Goal: Task Accomplishment & Management: Manage account settings

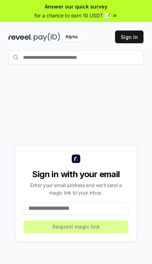
click at [42, 215] on input at bounding box center [76, 208] width 104 height 13
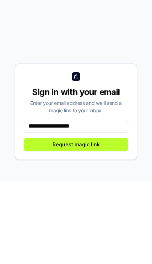
type input "**********"
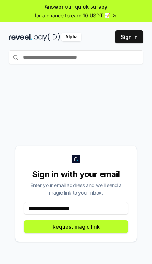
click at [104, 233] on button "Request magic link" at bounding box center [76, 226] width 104 height 13
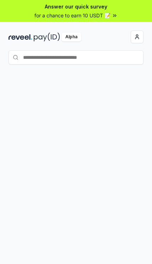
click at [134, 35] on button "button" at bounding box center [136, 36] width 13 height 13
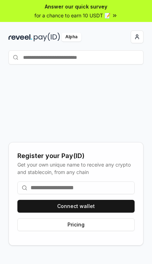
click at [94, 212] on button "Connect wallet" at bounding box center [75, 206] width 117 height 13
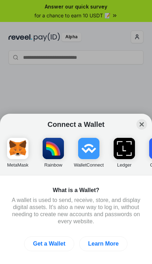
click at [21, 150] on img "button" at bounding box center [17, 148] width 21 height 21
click at [90, 153] on img "button" at bounding box center [88, 148] width 21 height 21
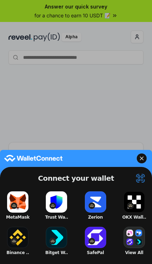
click at [137, 204] on button "OKX Wall.." at bounding box center [134, 205] width 28 height 32
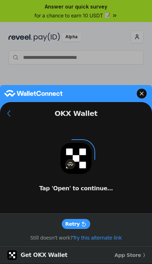
click at [79, 160] on div at bounding box center [76, 158] width 32 height 32
click at [84, 227] on button "Retry" at bounding box center [76, 224] width 29 height 10
click at [75, 166] on div at bounding box center [76, 158] width 32 height 32
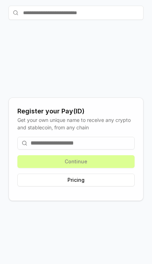
scroll to position [51, 0]
click at [112, 149] on input at bounding box center [75, 143] width 117 height 13
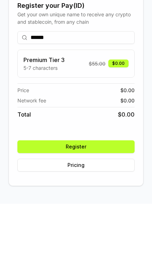
type input "******"
click at [112, 200] on button "Register" at bounding box center [75, 206] width 117 height 13
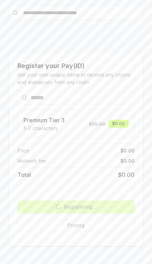
scroll to position [82, 0]
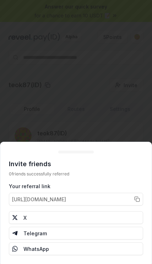
click at [136, 200] on button "https://reveel.id/refer/teok87" at bounding box center [76, 199] width 134 height 13
click at [135, 197] on button "https://reveel.id/refer/teok87" at bounding box center [76, 199] width 134 height 13
click at [104, 199] on button "https://reveel.id/refer/teok87" at bounding box center [76, 199] width 134 height 13
click at [66, 199] on span "https://reveel.id/refer/teok87" at bounding box center [39, 198] width 54 height 7
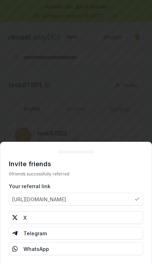
click at [66, 195] on span "https://reveel.id/refer/teok87" at bounding box center [39, 198] width 54 height 7
click at [72, 195] on button "https://reveel.id/refer/teok87" at bounding box center [76, 199] width 134 height 13
click at [66, 200] on span "https://reveel.id/refer/teok87" at bounding box center [39, 198] width 54 height 7
click at [62, 198] on span "https://reveel.id/refer/teok87" at bounding box center [39, 198] width 54 height 7
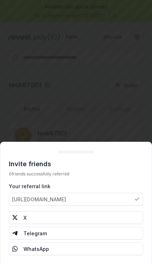
click at [59, 196] on span "https://reveel.id/refer/teok87" at bounding box center [39, 198] width 54 height 7
click at [59, 195] on span "https://reveel.id/refer/teok87" at bounding box center [39, 198] width 54 height 7
click at [55, 196] on span "https://reveel.id/refer/teok87" at bounding box center [39, 198] width 54 height 7
click at [66, 202] on span "https://reveel.id/refer/teok87" at bounding box center [39, 198] width 54 height 7
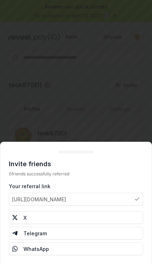
click at [95, 195] on button "https://reveel.id/refer/teok87" at bounding box center [76, 199] width 134 height 13
click at [25, 196] on span "https://reveel.id/refer/teok87" at bounding box center [39, 198] width 54 height 7
click at [42, 201] on span "https://reveel.id/refer/teok87" at bounding box center [39, 198] width 54 height 7
click at [46, 195] on span "https://reveel.id/refer/teok87" at bounding box center [39, 198] width 54 height 7
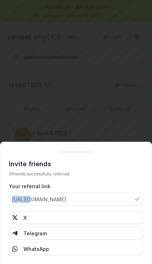
click at [46, 195] on span "https://reveel.id/refer/teok87" at bounding box center [39, 198] width 54 height 7
click at [37, 197] on span "https://reveel.id/refer/teok87" at bounding box center [39, 198] width 54 height 7
click at [43, 199] on span "https://reveel.id/refer/teok87" at bounding box center [39, 198] width 54 height 7
click at [42, 199] on span "https://reveel.id/refer/teok87" at bounding box center [39, 198] width 54 height 7
click at [39, 197] on span "https://reveel.id/refer/teok87" at bounding box center [39, 198] width 54 height 7
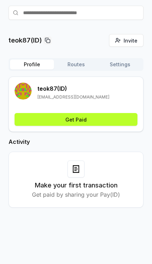
scroll to position [74, 0]
click at [115, 113] on button "Get Paid" at bounding box center [76, 119] width 122 height 13
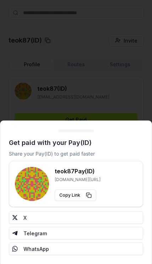
click at [24, 214] on button "X" at bounding box center [76, 217] width 134 height 13
click at [117, 75] on div at bounding box center [76, 132] width 152 height 264
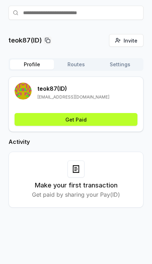
click at [124, 59] on button "Settings" at bounding box center [120, 64] width 44 height 10
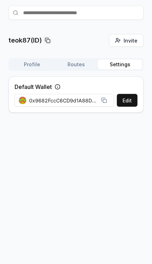
click at [73, 59] on button "Routes" at bounding box center [76, 64] width 44 height 10
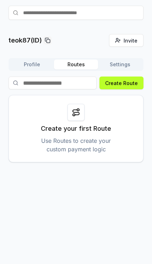
click at [127, 76] on button "Create Route" at bounding box center [121, 82] width 44 height 13
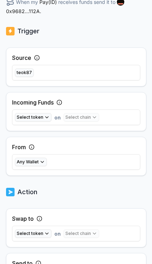
scroll to position [166, 0]
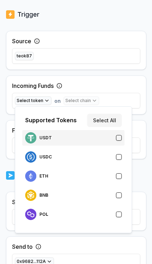
click at [119, 138] on button "button" at bounding box center [119, 138] width 6 height 6
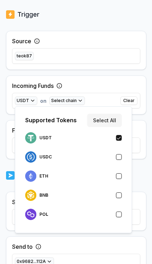
click at [149, 124] on div "Back Create Route ******** When my Pay(ID) receives USDT on send it to 0x9682..…" at bounding box center [76, 21] width 152 height 244
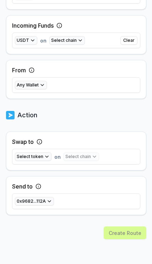
scroll to position [226, 0]
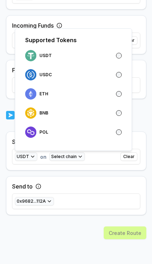
click at [112, 196] on div "0x9682...112A" at bounding box center [76, 201] width 128 height 14
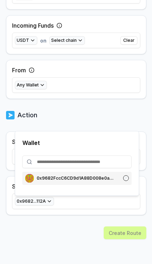
click at [105, 178] on p "0x9682FccC6CD9d1A88D008e0a563c8820a3b4112A" at bounding box center [75, 178] width 78 height 6
click at [95, 226] on div "Back Create Route ******** When my Pay(ID) receives USDT on swap to USDT on sen…" at bounding box center [76, 58] width 140 height 411
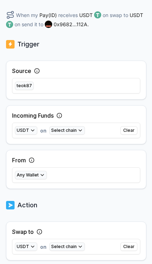
scroll to position [137, 0]
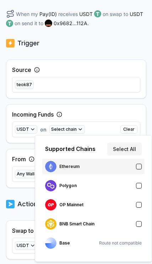
click at [139, 166] on button "button" at bounding box center [139, 167] width 6 height 6
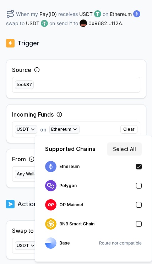
click at [138, 106] on div "Incoming Funds USDT on Ethereum Clear" at bounding box center [76, 123] width 140 height 39
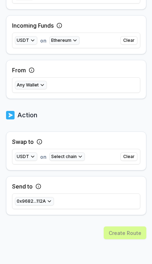
scroll to position [226, 0]
click at [135, 234] on div "Create Route" at bounding box center [76, 245] width 140 height 38
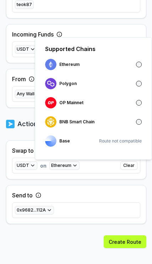
click at [129, 241] on button "Create Route" at bounding box center [124, 241] width 42 height 13
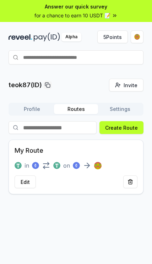
click at [122, 112] on button "Settings" at bounding box center [120, 109] width 44 height 10
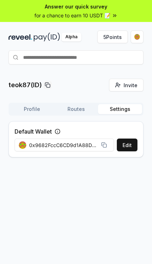
click at [35, 107] on button "Profile" at bounding box center [32, 109] width 44 height 10
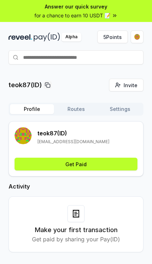
click at [138, 36] on div "button" at bounding box center [137, 37] width 6 height 6
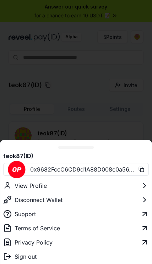
click at [124, 112] on div at bounding box center [76, 132] width 152 height 264
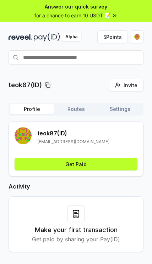
click at [50, 36] on img at bounding box center [47, 37] width 26 height 9
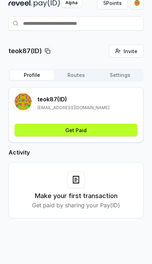
scroll to position [35, 0]
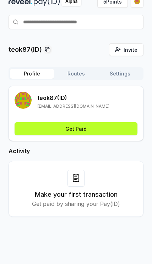
click at [80, 175] on div at bounding box center [75, 178] width 17 height 17
click at [104, 198] on h3 "Make your first transaction" at bounding box center [76, 194] width 82 height 10
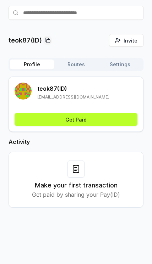
scroll to position [74, 0]
